Goal: Task Accomplishment & Management: Manage account settings

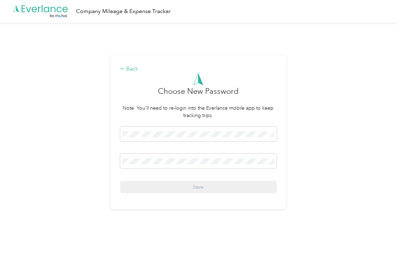
click at [131, 71] on div "Back" at bounding box center [198, 69] width 156 height 8
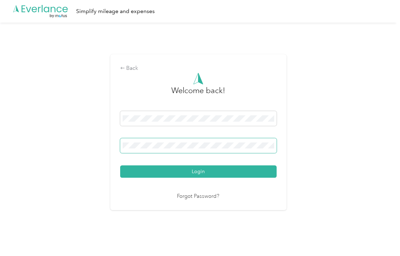
click at [186, 142] on span at bounding box center [198, 145] width 156 height 15
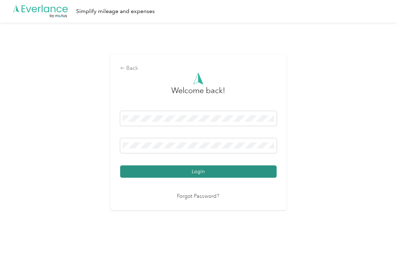
click at [201, 168] on button "Login" at bounding box center [198, 171] width 156 height 12
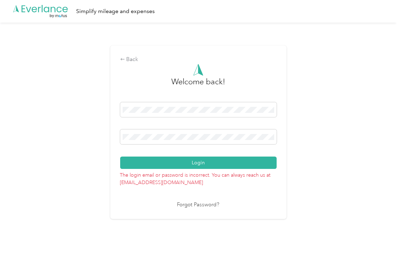
click at [200, 205] on link "Forgot Password?" at bounding box center [198, 205] width 42 height 8
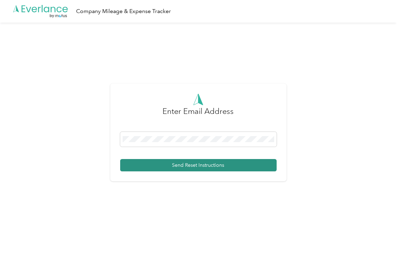
click at [197, 162] on button "Send Reset Instructions" at bounding box center [198, 165] width 156 height 12
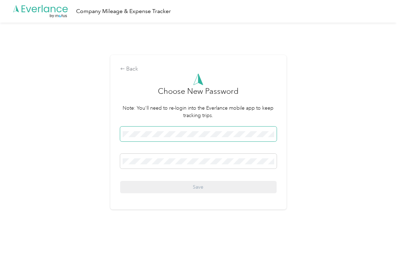
click at [150, 138] on span at bounding box center [198, 133] width 156 height 15
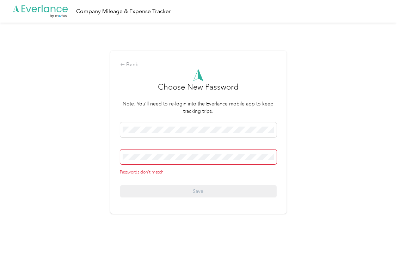
click at [194, 164] on span at bounding box center [198, 156] width 156 height 15
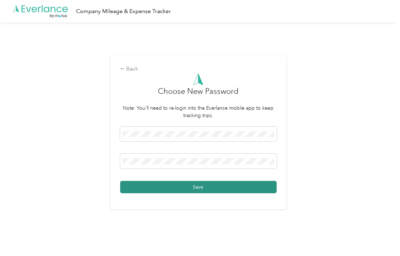
click at [206, 187] on button "Save" at bounding box center [198, 187] width 156 height 12
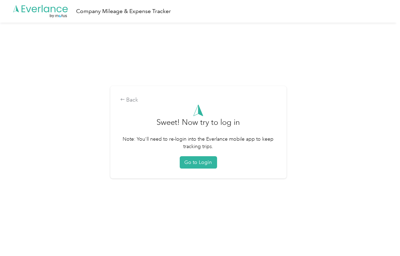
click at [203, 169] on div "Back Sweet! Now try to log in Note: You'll need to re-login into the Everlance …" at bounding box center [198, 132] width 176 height 92
click at [203, 165] on button "Go to Login" at bounding box center [198, 162] width 37 height 12
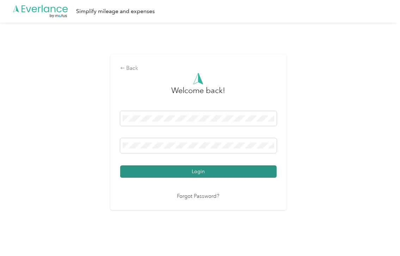
click at [259, 170] on button "Login" at bounding box center [198, 171] width 156 height 12
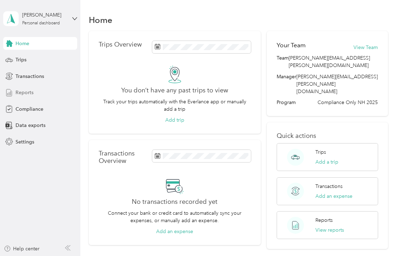
click at [26, 93] on span "Reports" at bounding box center [24, 92] width 18 height 7
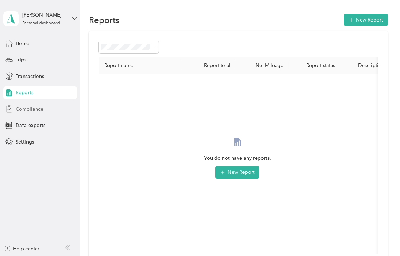
click at [19, 108] on span "Compliance" at bounding box center [29, 108] width 28 height 7
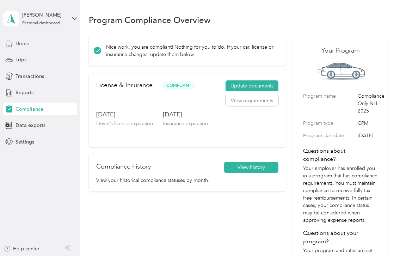
click at [18, 44] on span "Home" at bounding box center [22, 43] width 14 height 7
